Goal: Transaction & Acquisition: Book appointment/travel/reservation

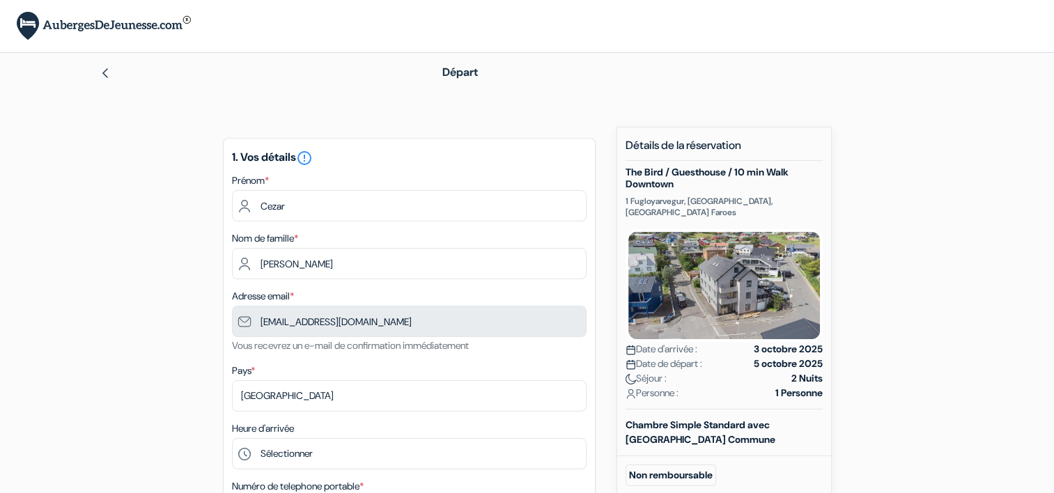
type input "7 50 50 85 74"
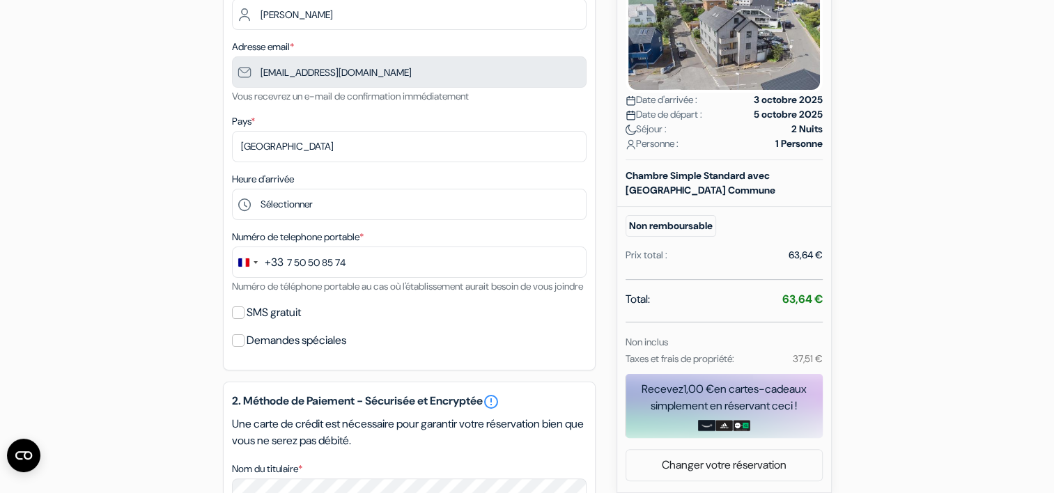
scroll to position [251, 0]
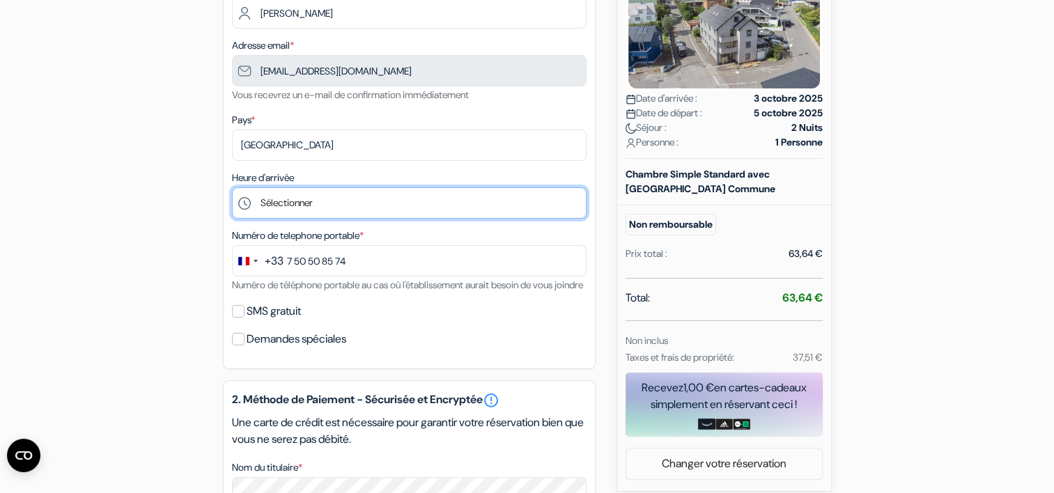
click at [312, 208] on select "Sélectionner 15:00 16:00 17:00 18:00 19:00 20:00 21:00 22:00 23:00 0:00" at bounding box center [409, 202] width 355 height 31
select select "15"
click at [232, 188] on select "Sélectionner 15:00 16:00 17:00 18:00 19:00 20:00 21:00 22:00 23:00 0:00" at bounding box center [409, 202] width 355 height 31
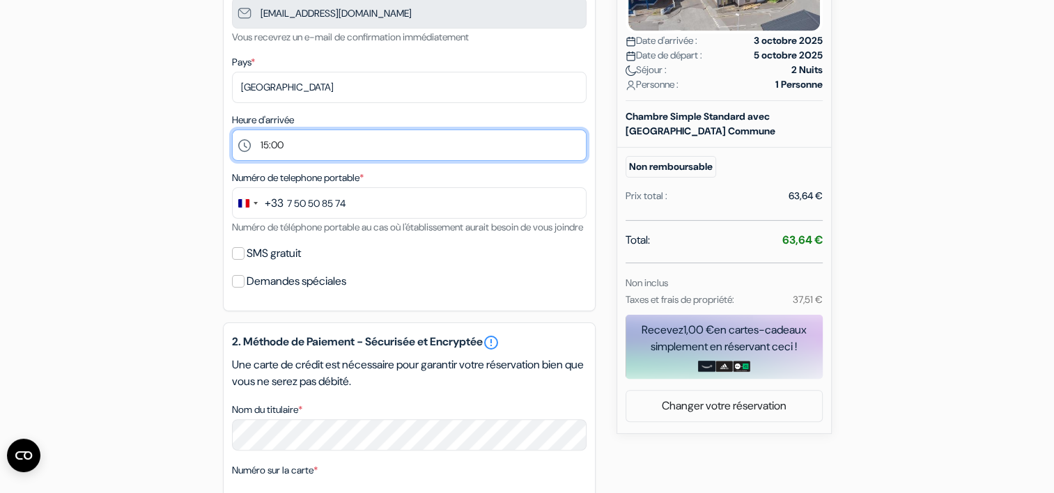
scroll to position [309, 0]
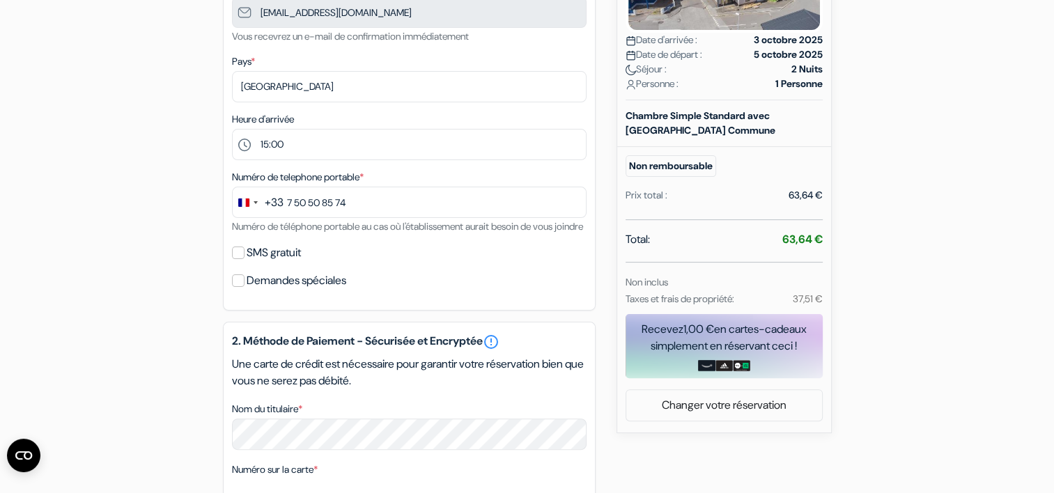
click at [263, 263] on label "SMS gratuit" at bounding box center [274, 253] width 54 height 20
click at [245, 259] on input "SMS gratuit" at bounding box center [238, 253] width 13 height 13
checkbox input "true"
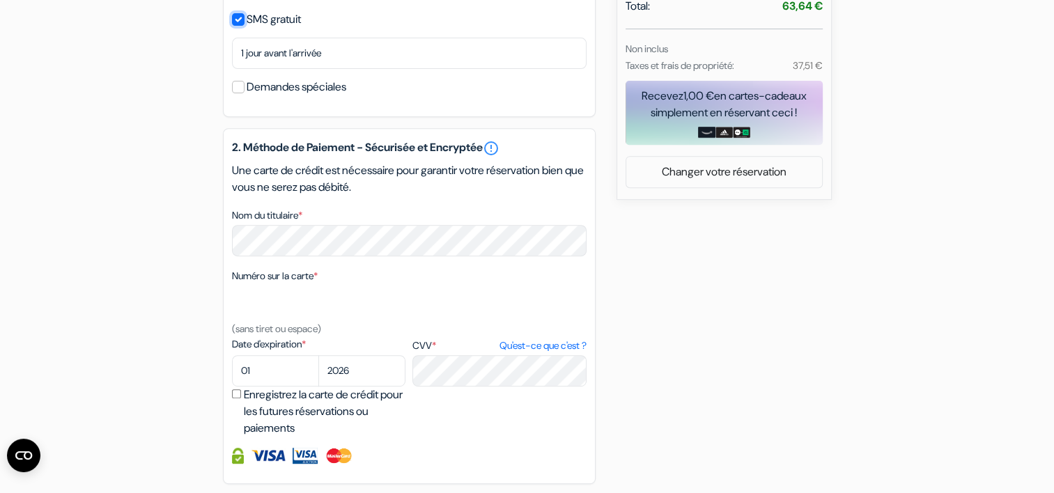
scroll to position [543, 0]
click at [281, 386] on select "01 02 03 04 05 06 07 08 09 10 11 12" at bounding box center [275, 370] width 87 height 31
click at [232, 373] on select "01 02 03 04 05 06 07 08 09 10 11 12" at bounding box center [275, 370] width 87 height 31
click at [267, 386] on select "01 02 03 04 05 06 07 08 09 10 11 12" at bounding box center [275, 370] width 87 height 31
select select "02"
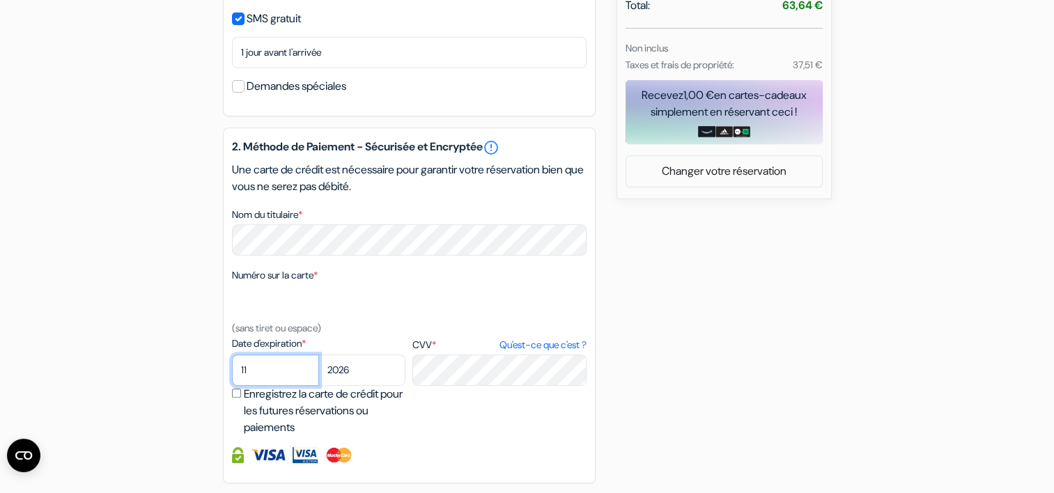
click at [232, 373] on select "01 02 03 04 05 06 07 08 09 10 11 12" at bounding box center [275, 370] width 87 height 31
click at [337, 383] on select "2025 2026 2027 2028 2029 2030 2031 2032 2033 2034 2035 2036 2037 2038 2039 2040…" at bounding box center [361, 370] width 87 height 31
select select "2028"
click at [318, 373] on select "2025 2026 2027 2028 2029 2030 2031 2032 2033 2034 2035 2036 2037 2038 2039 2040…" at bounding box center [361, 370] width 87 height 31
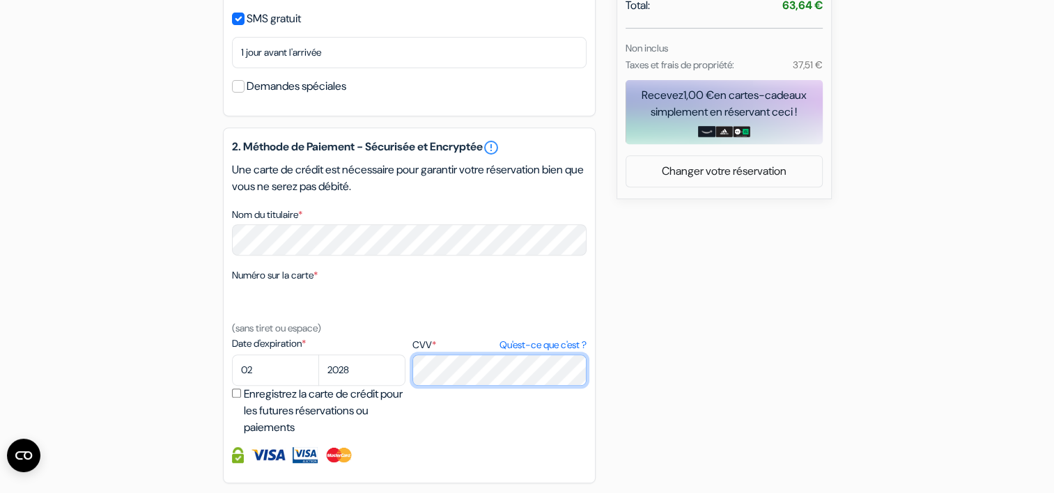
scroll to position [715, 0]
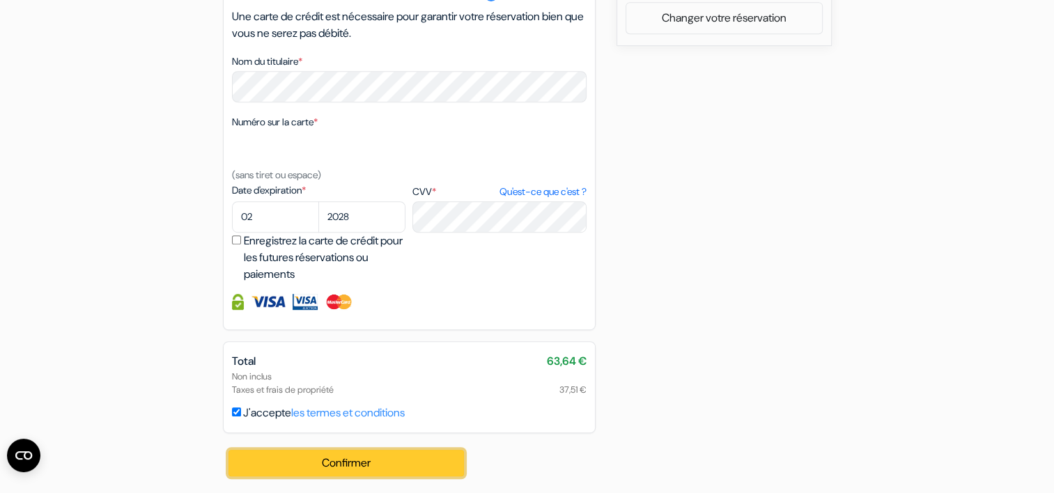
click at [348, 465] on button "Confirmer Loading..." at bounding box center [347, 463] width 236 height 26
